Goal: Task Accomplishment & Management: Manage account settings

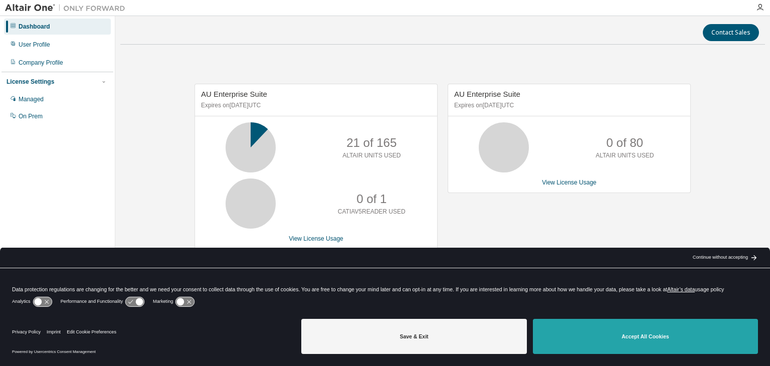
click at [626, 335] on button "Accept All Cookies" at bounding box center [645, 336] width 225 height 35
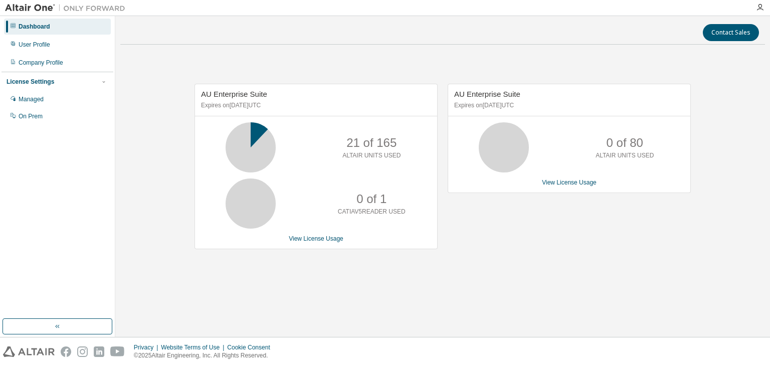
click at [472, 288] on div "AU Enterprise Suite Expires on August 22, 2025 UTC 21 of 165 ALTAIR UNITS USED …" at bounding box center [442, 172] width 644 height 238
click at [579, 183] on link "View License Usage" at bounding box center [569, 182] width 55 height 7
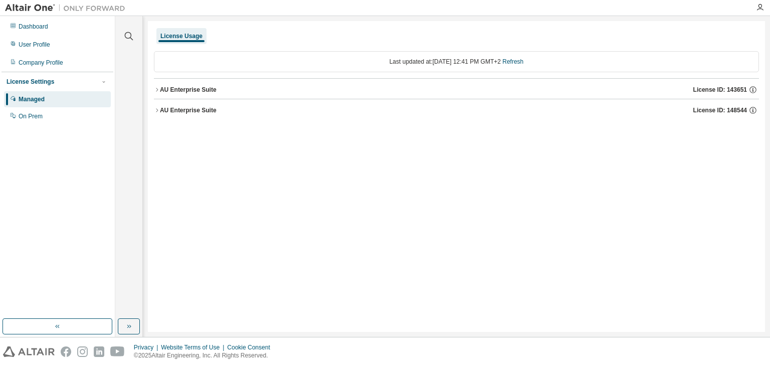
click at [158, 89] on icon "button" at bounding box center [157, 90] width 6 height 6
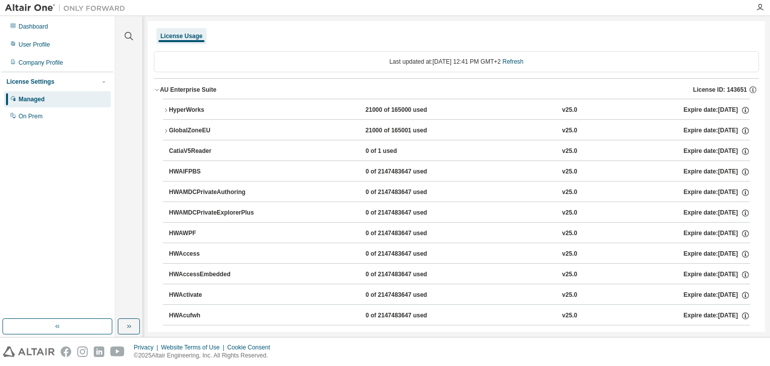
click at [158, 89] on icon "button" at bounding box center [157, 90] width 6 height 6
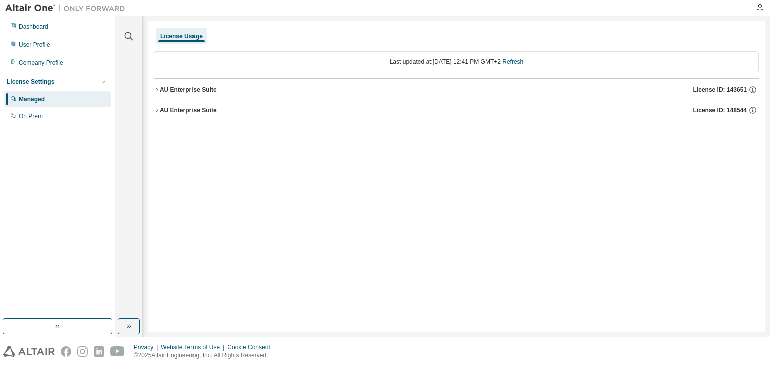
click at [156, 109] on icon "button" at bounding box center [157, 110] width 6 height 6
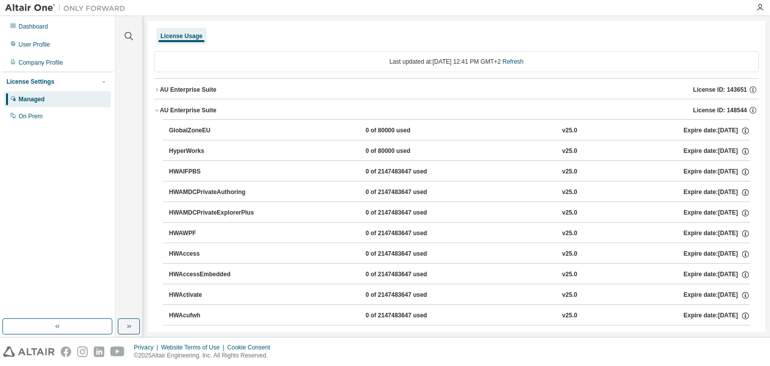
click at [156, 109] on icon "button" at bounding box center [157, 110] width 6 height 6
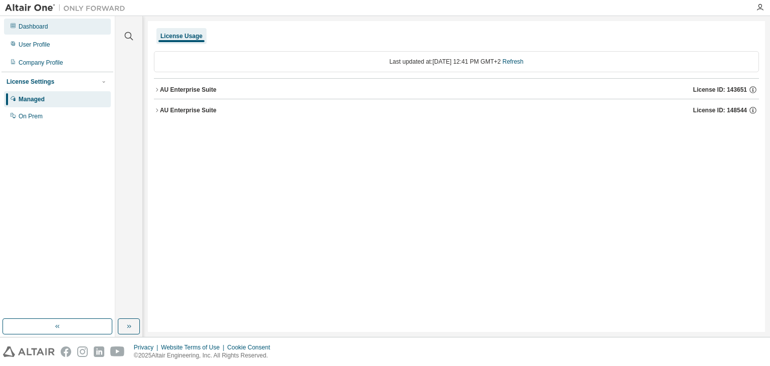
click at [42, 33] on div "Dashboard" at bounding box center [57, 27] width 107 height 16
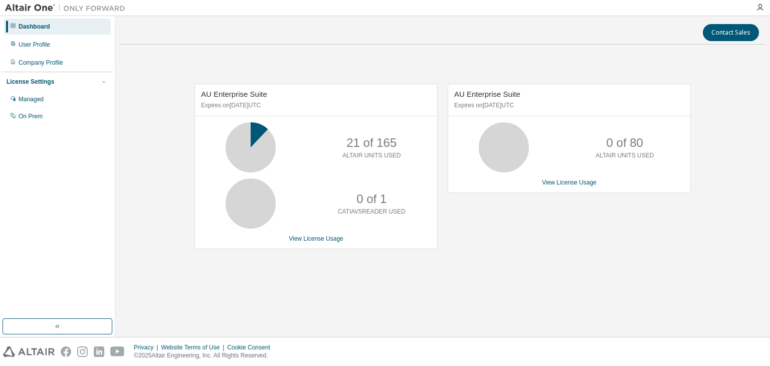
drag, startPoint x: 504, startPoint y: 104, endPoint x: 548, endPoint y: 114, distance: 45.2
click at [548, 110] on div "AU Enterprise Suite Expires on November 15, 2025 UTC" at bounding box center [569, 100] width 242 height 32
click at [547, 117] on div "AU Enterprise Suite Expires on November 15, 2025 UTC 0 of 80 ALTAIR UNITS USED …" at bounding box center [568, 138] width 243 height 109
drag, startPoint x: 605, startPoint y: 145, endPoint x: 645, endPoint y: 147, distance: 39.6
click at [643, 144] on div "0 of 80 ALTAIR UNITS USED" at bounding box center [624, 147] width 80 height 50
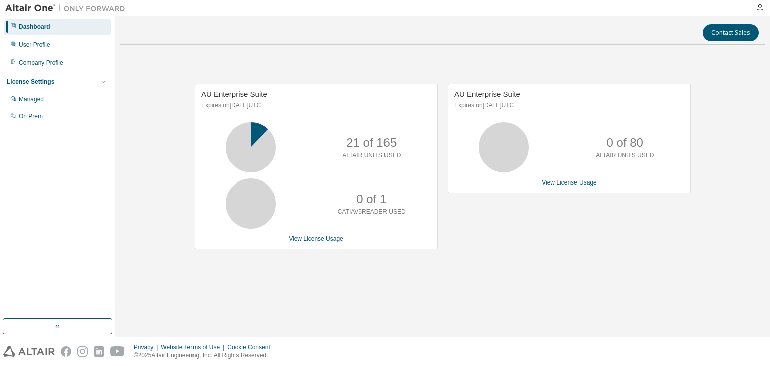
click at [646, 160] on div "0 of 80 ALTAIR UNITS USED" at bounding box center [624, 147] width 80 height 50
click at [52, 100] on div "Managed" at bounding box center [57, 99] width 107 height 16
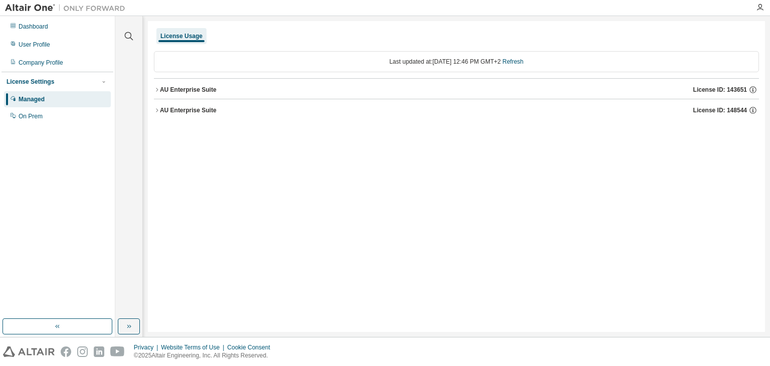
click at [157, 94] on button "AU Enterprise Suite License ID: 143651" at bounding box center [456, 90] width 605 height 22
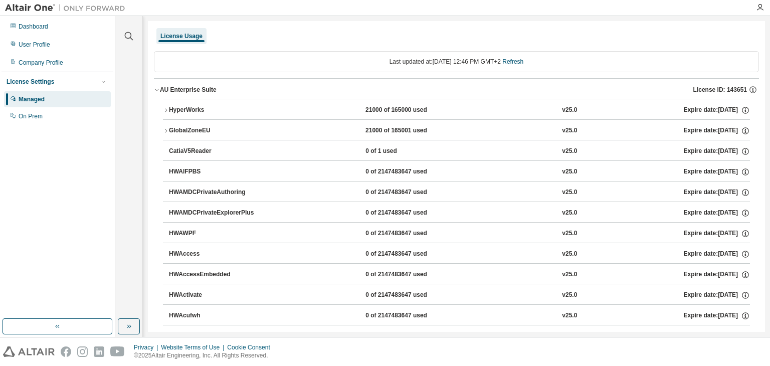
click at [157, 93] on button "AU Enterprise Suite License ID: 143651" at bounding box center [456, 90] width 605 height 22
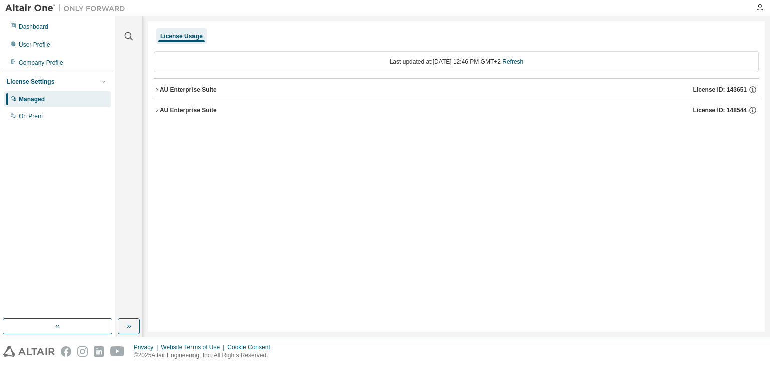
click at [156, 108] on icon "button" at bounding box center [157, 110] width 6 height 6
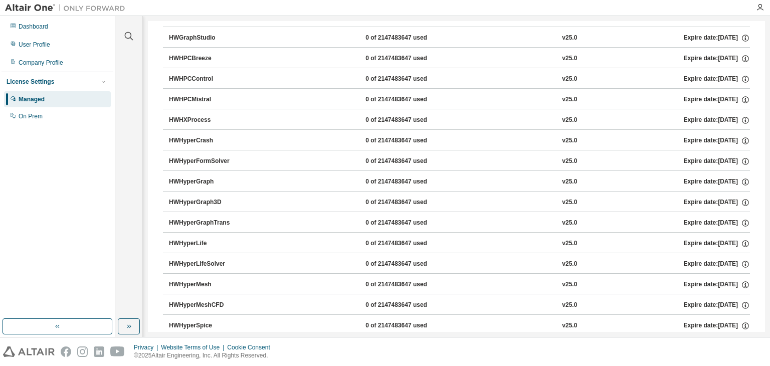
scroll to position [2104, 0]
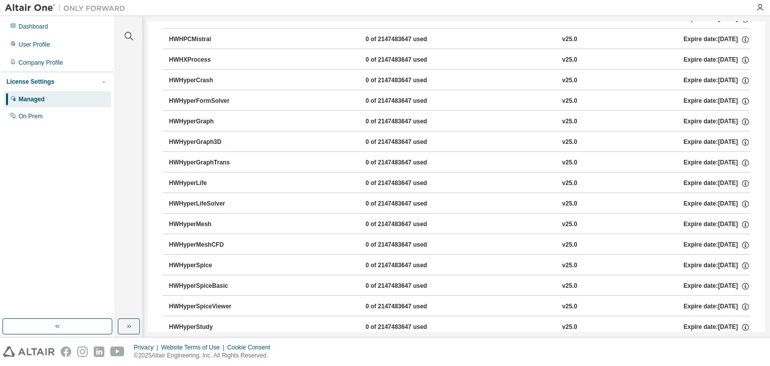
drag, startPoint x: 760, startPoint y: 123, endPoint x: 761, endPoint y: 157, distance: 34.6
click at [761, 158] on div "License Usage Last updated at: Mon 2025-08-18 12:46 PM GMT+2 Refresh AU Enterpr…" at bounding box center [456, 176] width 617 height 311
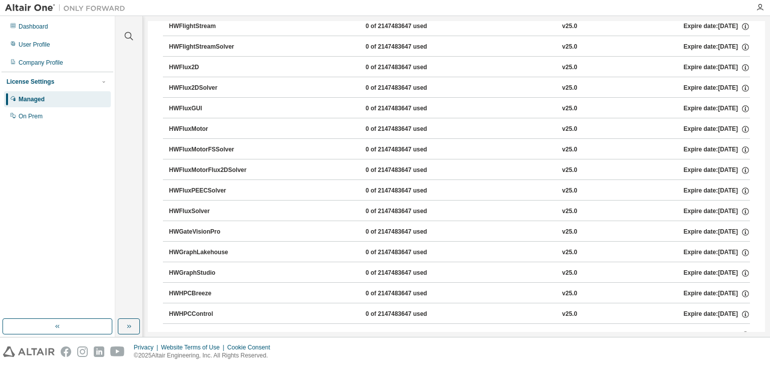
scroll to position [0, 0]
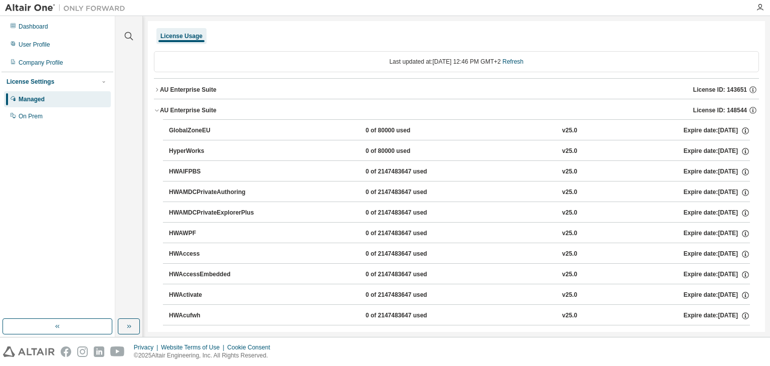
click at [156, 111] on icon "button" at bounding box center [157, 111] width 4 height 2
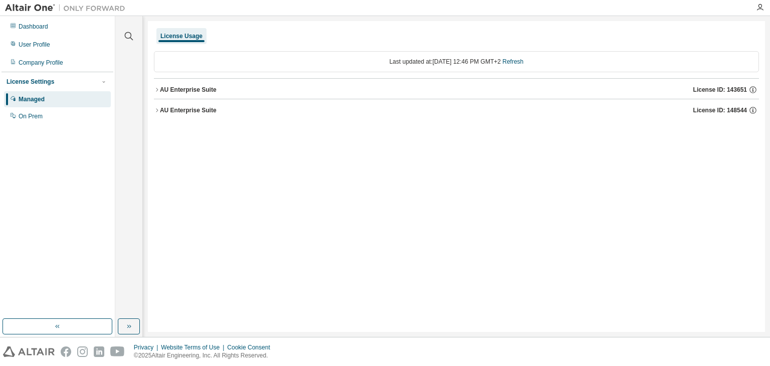
click at [156, 114] on button "AU Enterprise Suite License ID: 148544" at bounding box center [456, 110] width 605 height 22
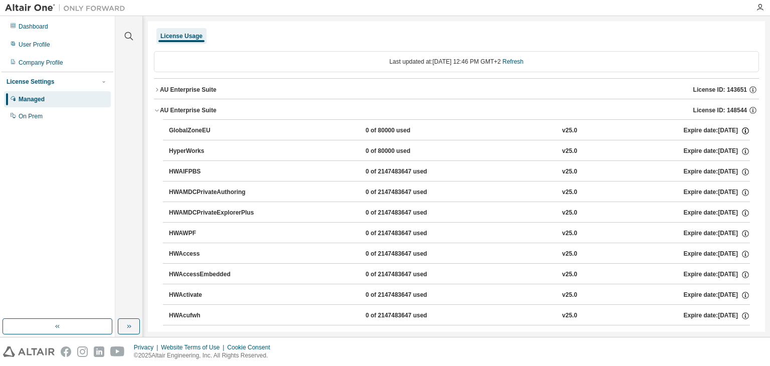
click at [741, 129] on icon "button" at bounding box center [745, 130] width 9 height 9
click at [749, 111] on icon "button" at bounding box center [752, 110] width 9 height 9
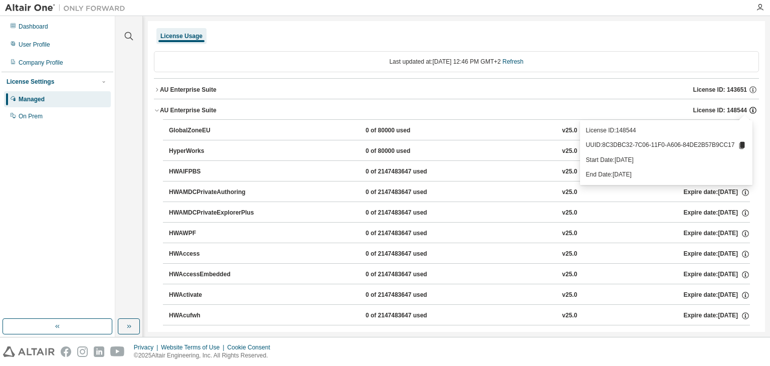
click at [749, 110] on icon "button" at bounding box center [752, 110] width 9 height 9
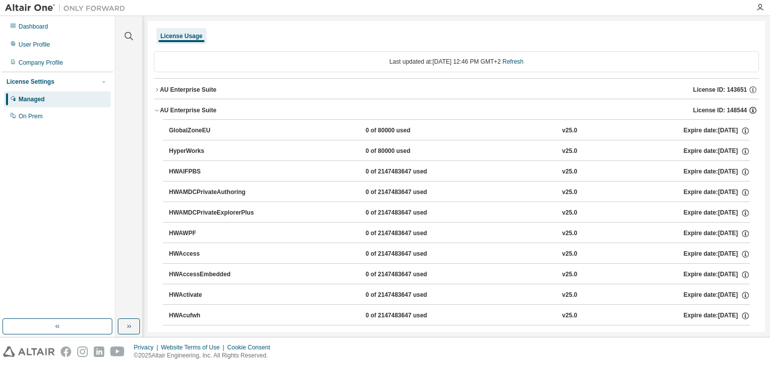
click at [749, 110] on icon "button" at bounding box center [752, 110] width 9 height 9
click at [749, 107] on icon "button" at bounding box center [752, 110] width 7 height 7
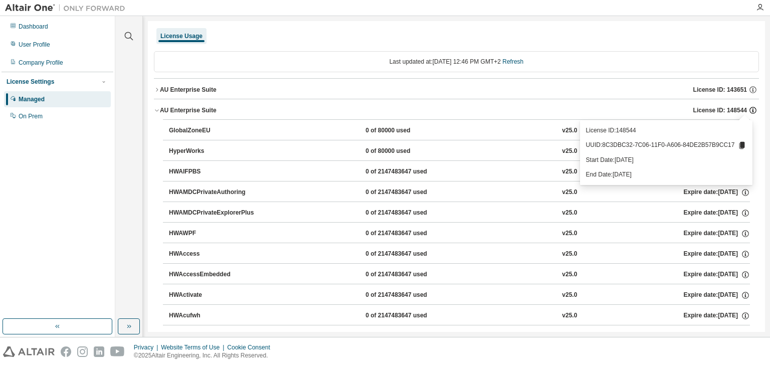
click at [748, 107] on icon "button" at bounding box center [752, 110] width 9 height 9
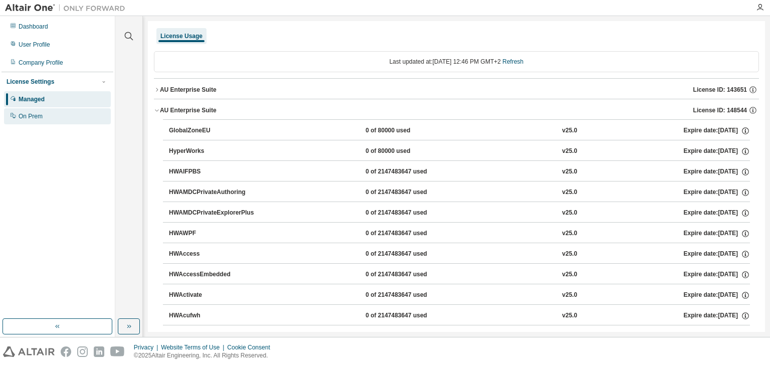
click at [21, 119] on div "On Prem" at bounding box center [31, 116] width 24 height 8
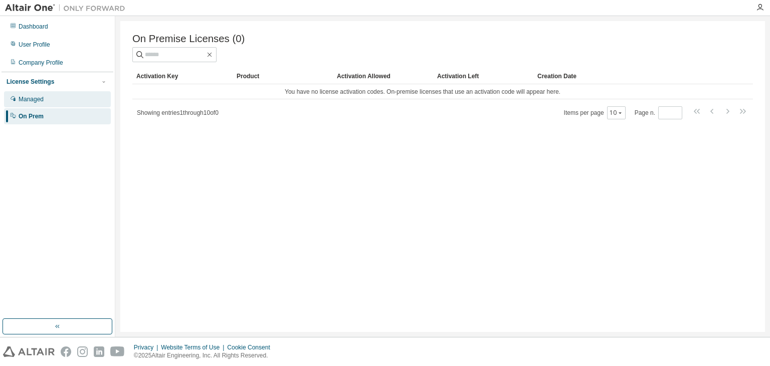
click at [57, 98] on div "Managed" at bounding box center [57, 99] width 107 height 16
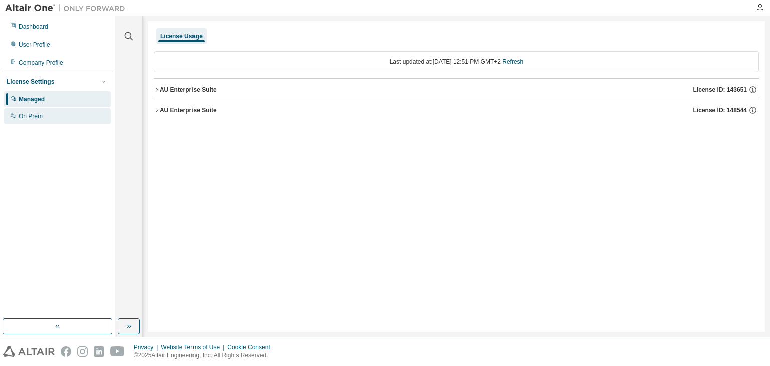
click at [70, 111] on div "On Prem" at bounding box center [57, 116] width 107 height 16
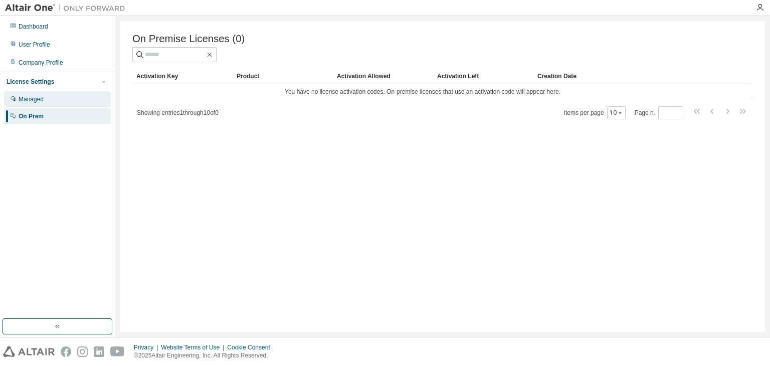
click at [75, 93] on div "Managed" at bounding box center [57, 99] width 107 height 16
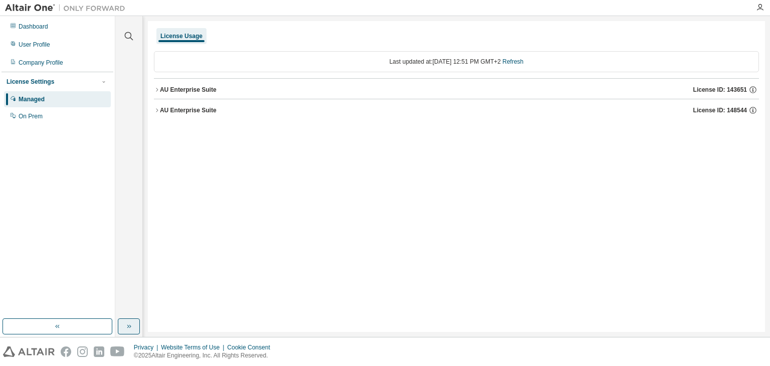
click at [126, 321] on button "button" at bounding box center [129, 326] width 22 height 16
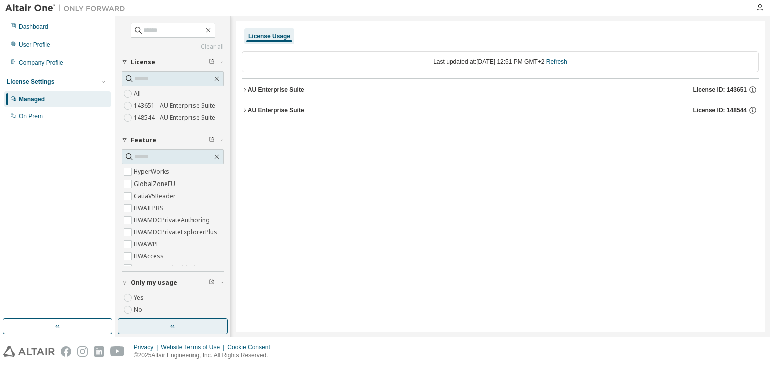
click at [126, 321] on button "button" at bounding box center [173, 326] width 110 height 16
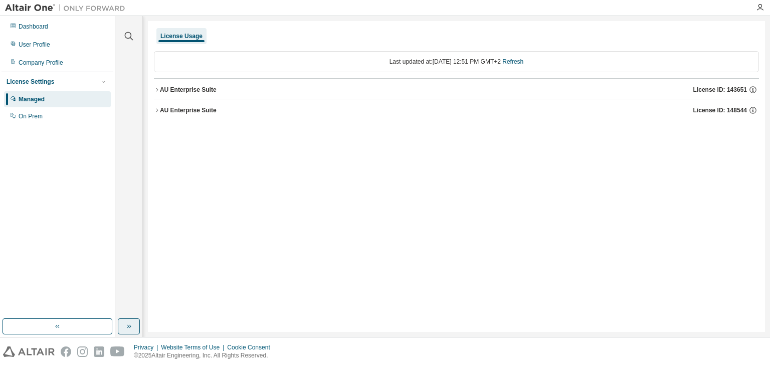
click at [126, 321] on button "button" at bounding box center [129, 326] width 22 height 16
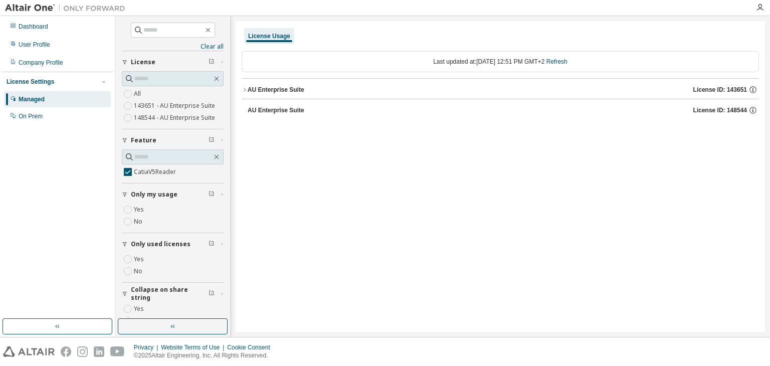
click at [241, 86] on button "AU Enterprise Suite License ID: 143651" at bounding box center [499, 90] width 517 height 22
click at [241, 87] on icon "button" at bounding box center [244, 90] width 6 height 6
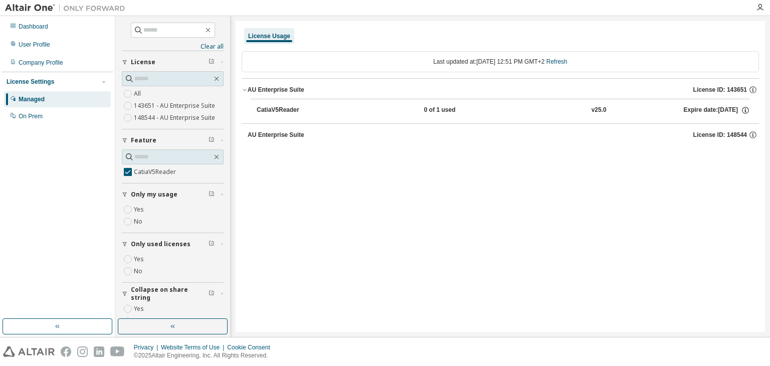
click at [241, 87] on icon "button" at bounding box center [244, 90] width 6 height 6
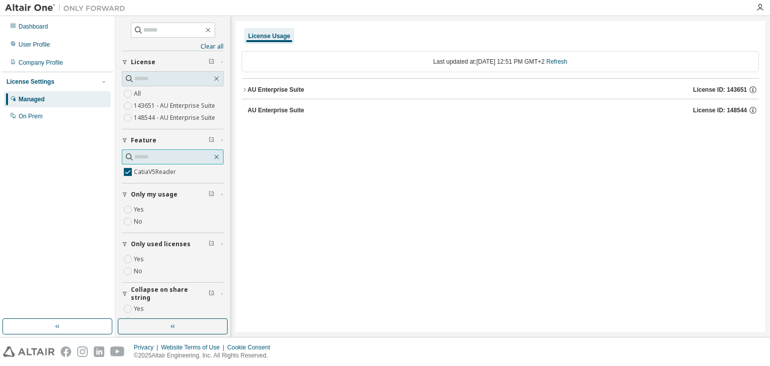
click at [214, 158] on icon "button" at bounding box center [216, 157] width 8 height 8
click at [212, 155] on icon "button" at bounding box center [216, 157] width 8 height 8
click at [70, 116] on div "On Prem" at bounding box center [57, 116] width 107 height 16
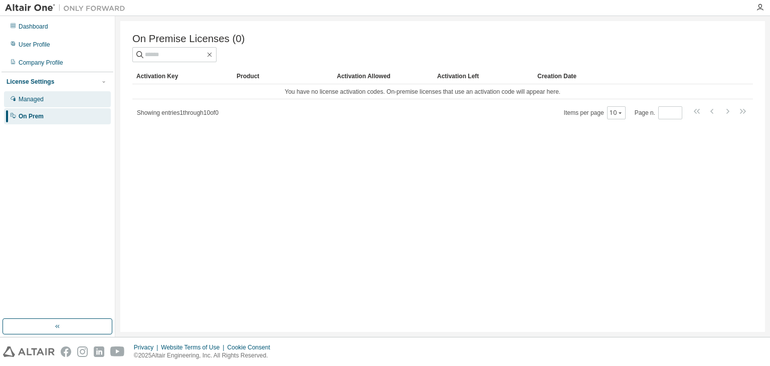
click at [84, 101] on div "Managed" at bounding box center [57, 99] width 107 height 16
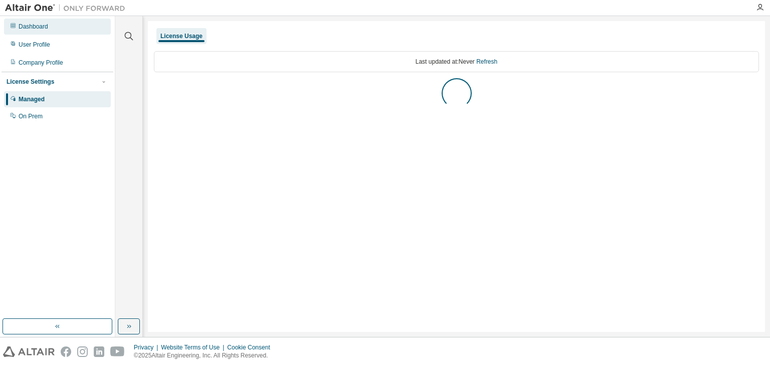
click at [66, 28] on div "Dashboard" at bounding box center [57, 27] width 107 height 16
